Goal: Task Accomplishment & Management: Use online tool/utility

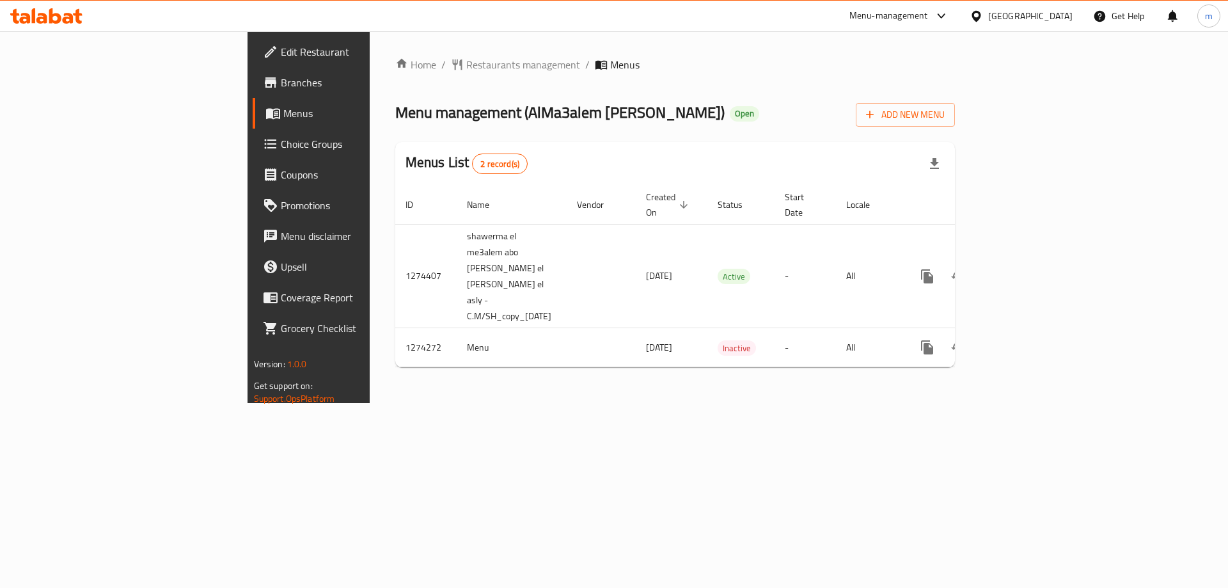
click at [281, 143] on span "Choice Groups" at bounding box center [362, 143] width 162 height 15
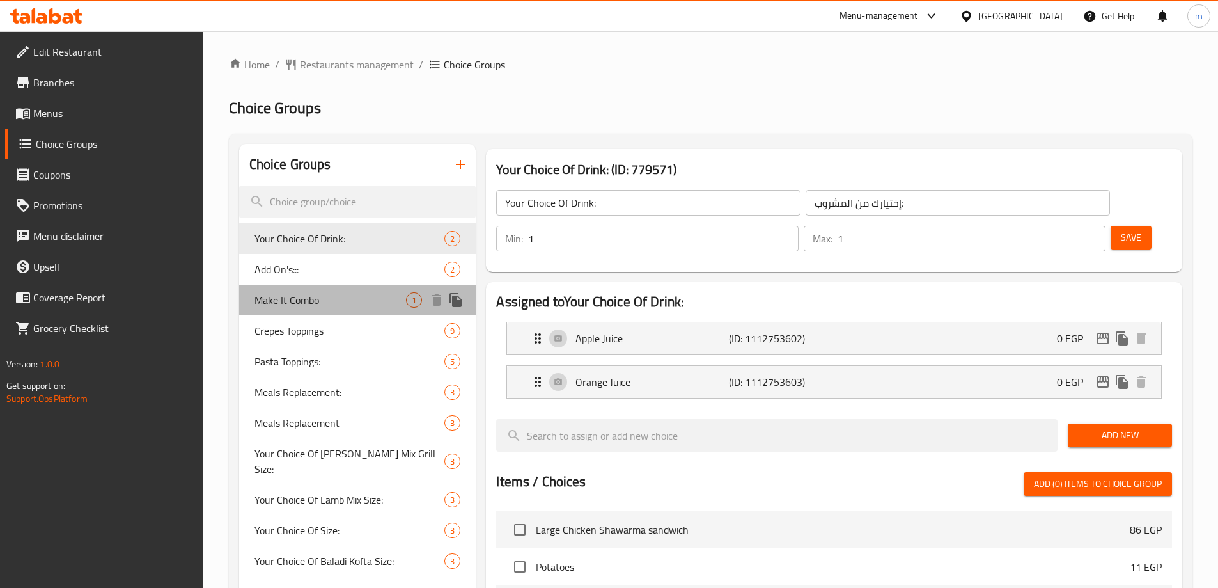
click at [341, 296] on span "Make It Combo" at bounding box center [330, 299] width 152 height 15
type input "Make It Combo"
type input "اجعلها كومبو"
type input "0"
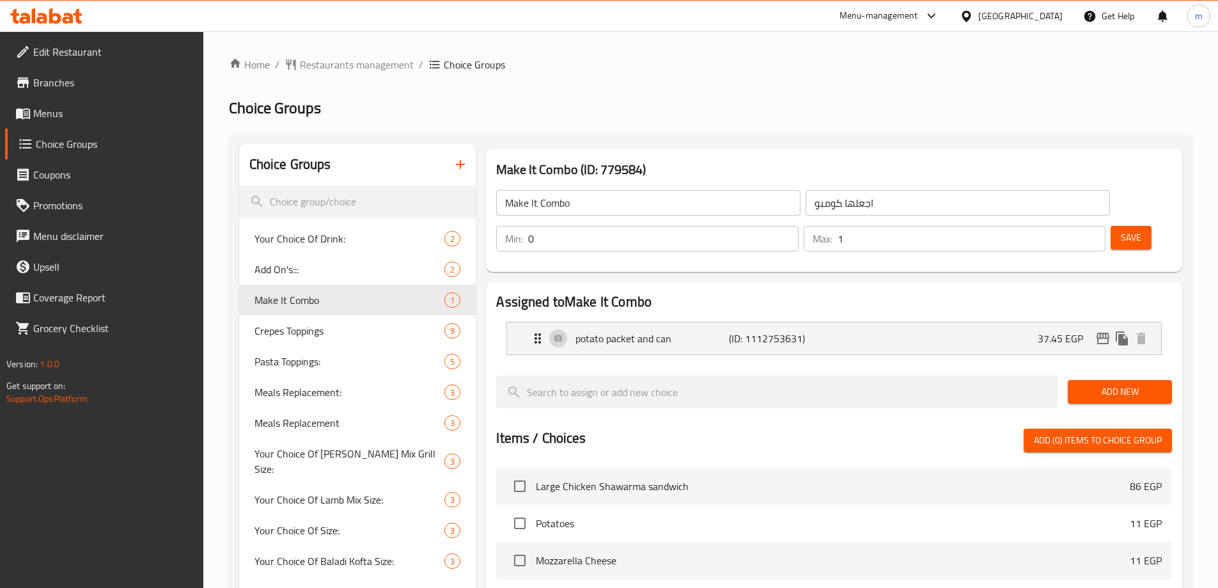
click at [787, 152] on div "Make It Combo (ID: 779584) Make It Combo ​ اجعلها كومبو ​ Min: 0 ​ Max: 1 ​ Save" at bounding box center [834, 210] width 696 height 123
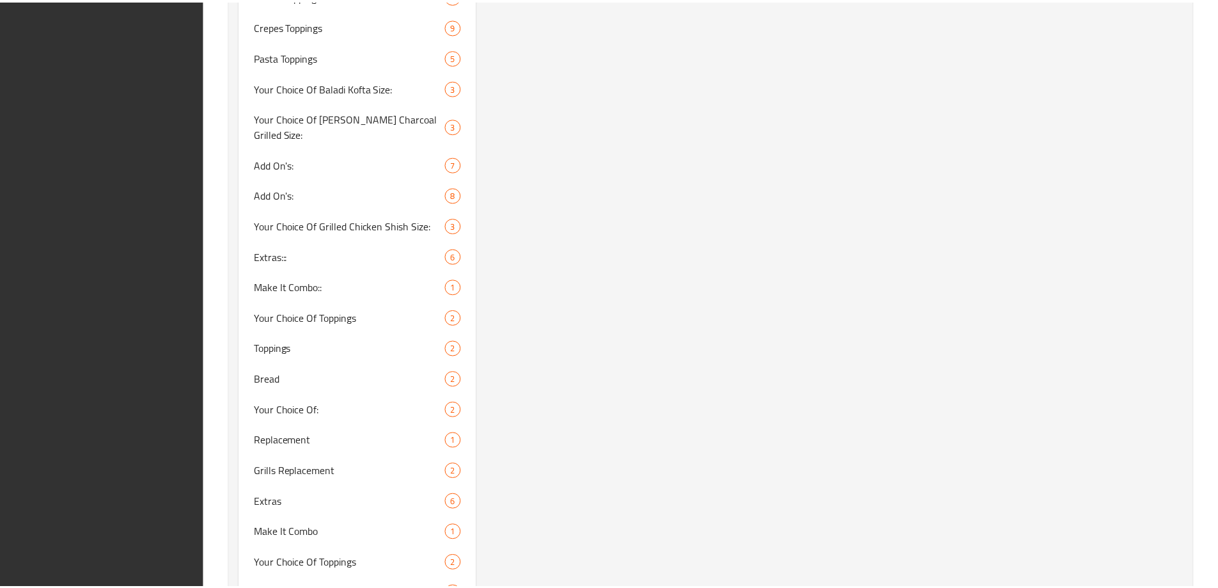
scroll to position [1318, 0]
